Goal: Navigation & Orientation: Find specific page/section

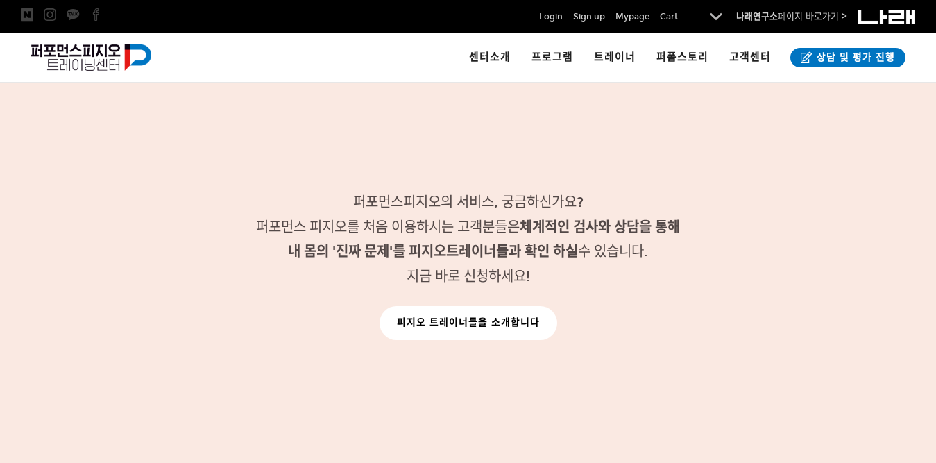
scroll to position [1839, 0]
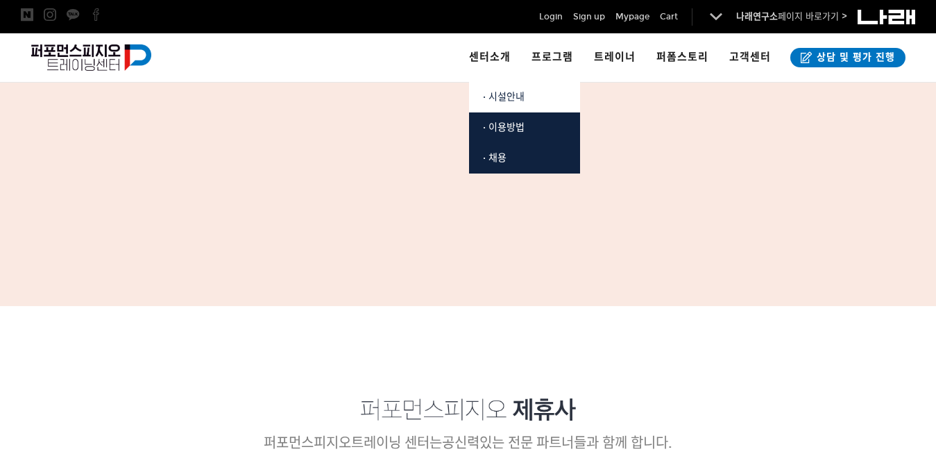
click at [497, 97] on span "· 시설안내" at bounding box center [504, 97] width 42 height 12
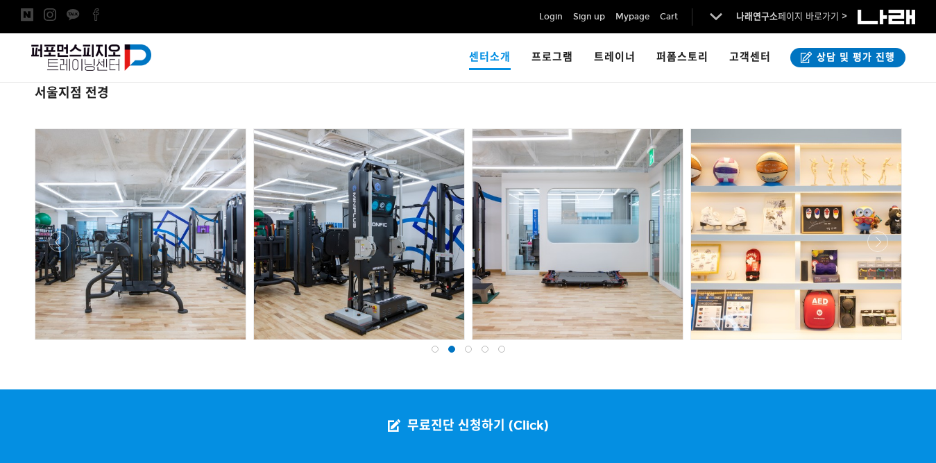
scroll to position [291, 0]
